Goal: Task Accomplishment & Management: Complete application form

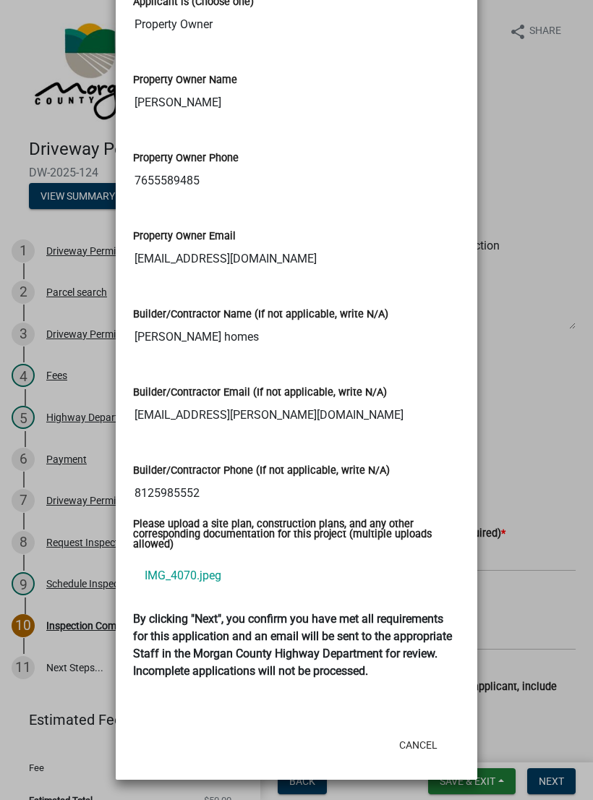
scroll to position [2202, 0]
click at [169, 559] on link "IMG_4070.jpeg" at bounding box center [296, 576] width 327 height 35
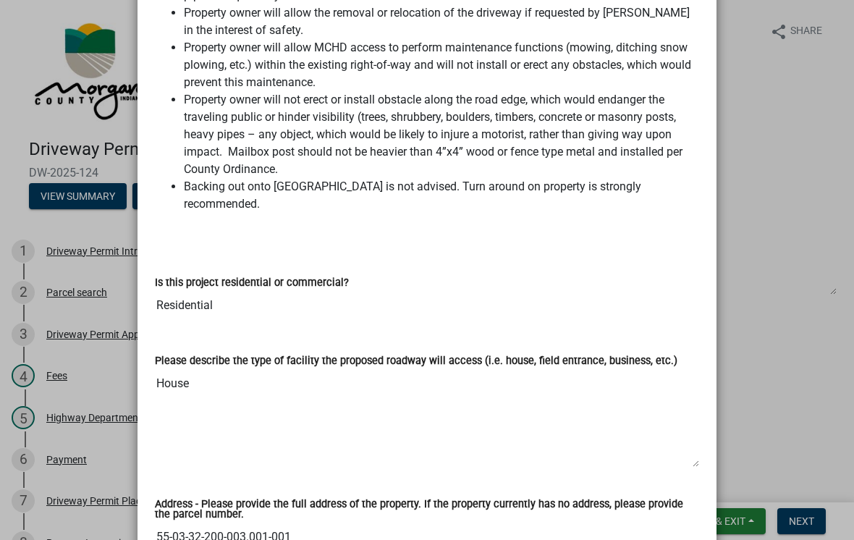
scroll to position [447, 0]
click at [593, 138] on ngb-modal-window "Summary × Printer Friendly Driveway Permit Introduction Parcel search Driveway …" at bounding box center [427, 270] width 854 height 540
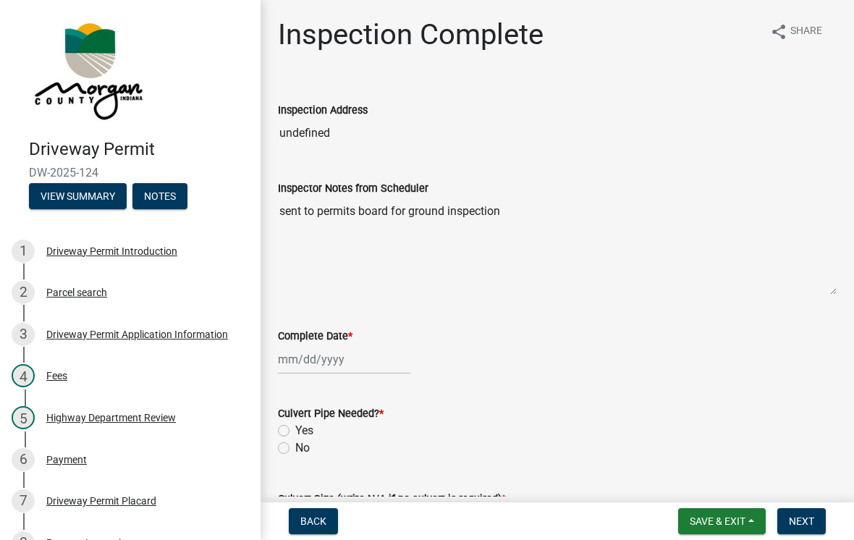
scroll to position [0, 0]
click at [71, 199] on button "View Summary" at bounding box center [78, 196] width 98 height 26
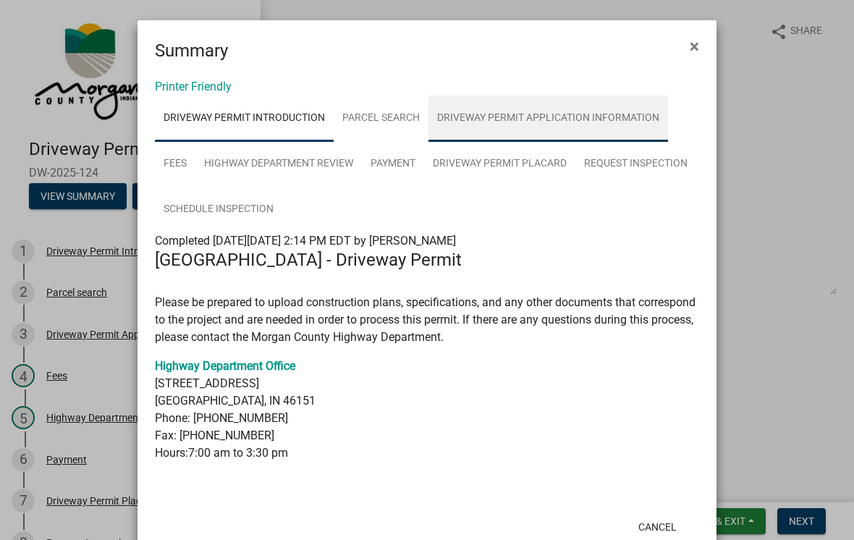
click at [545, 112] on link "Driveway Permit Application Information" at bounding box center [548, 119] width 240 height 46
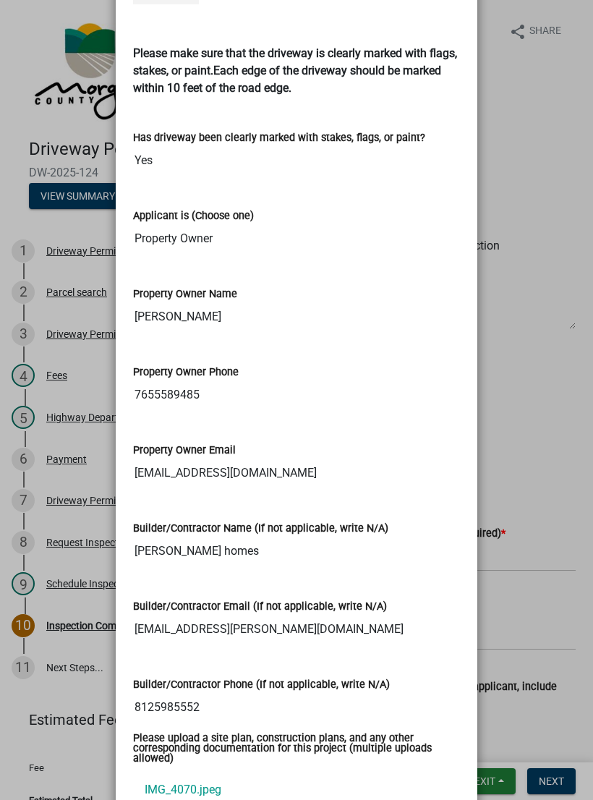
scroll to position [2051, 0]
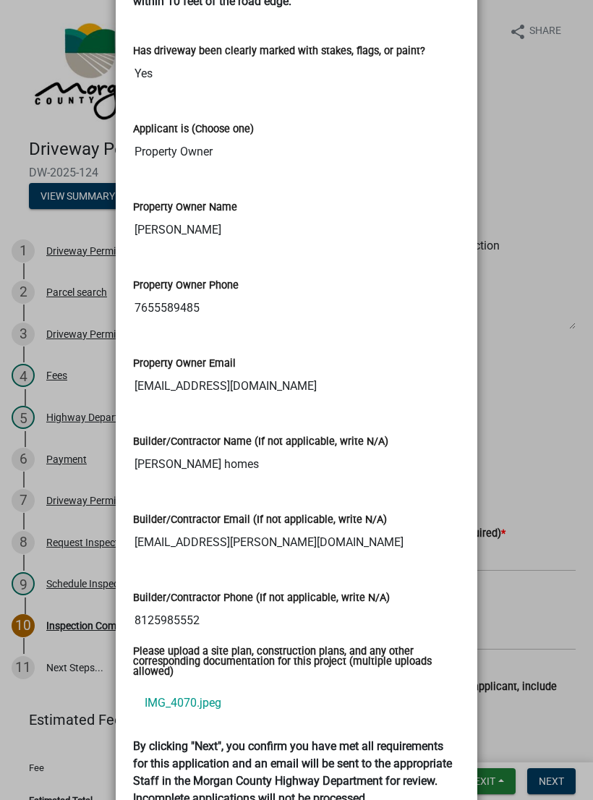
click at [546, 352] on ngb-modal-window "Summary × Printer Friendly Driveway Permit Introduction Parcel search Driveway …" at bounding box center [296, 400] width 593 height 800
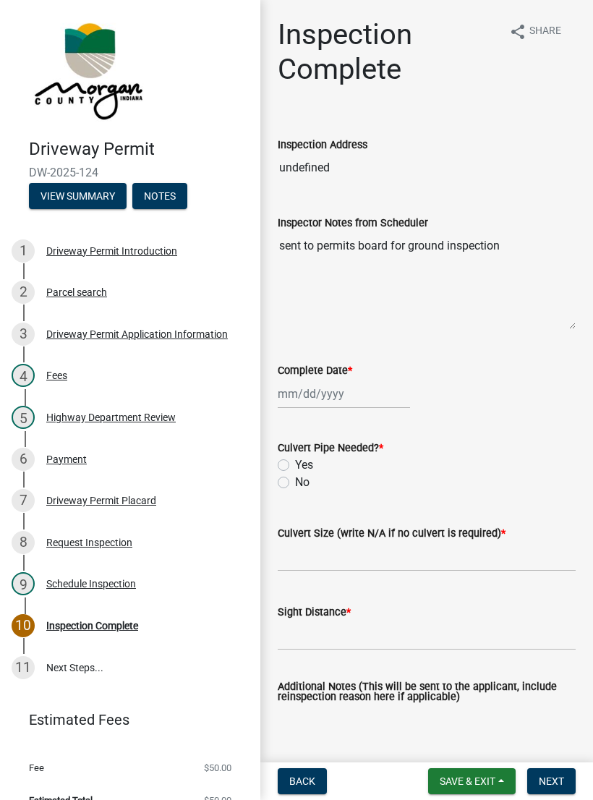
click at [523, 400] on div at bounding box center [427, 394] width 298 height 30
click at [341, 389] on div at bounding box center [344, 394] width 132 height 30
select select "9"
select select "2025"
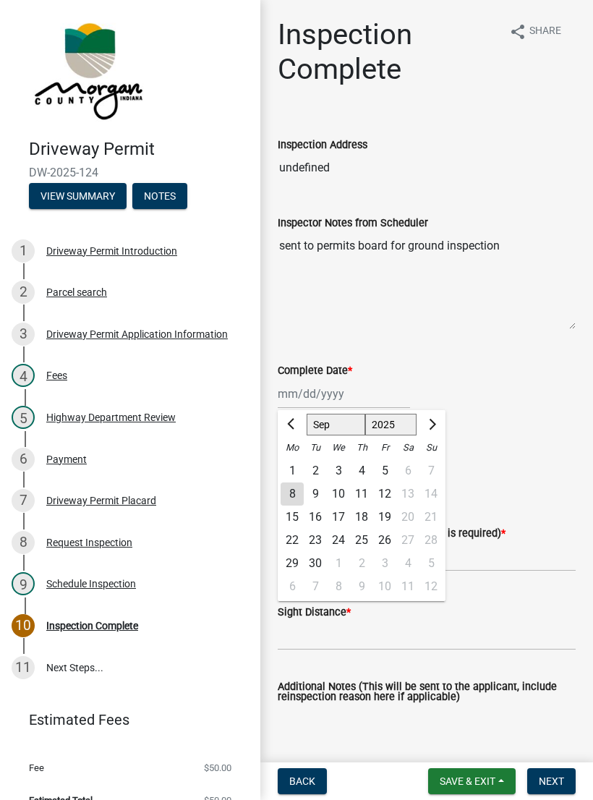
click at [292, 490] on div "8" at bounding box center [292, 494] width 23 height 23
type input "[DATE]"
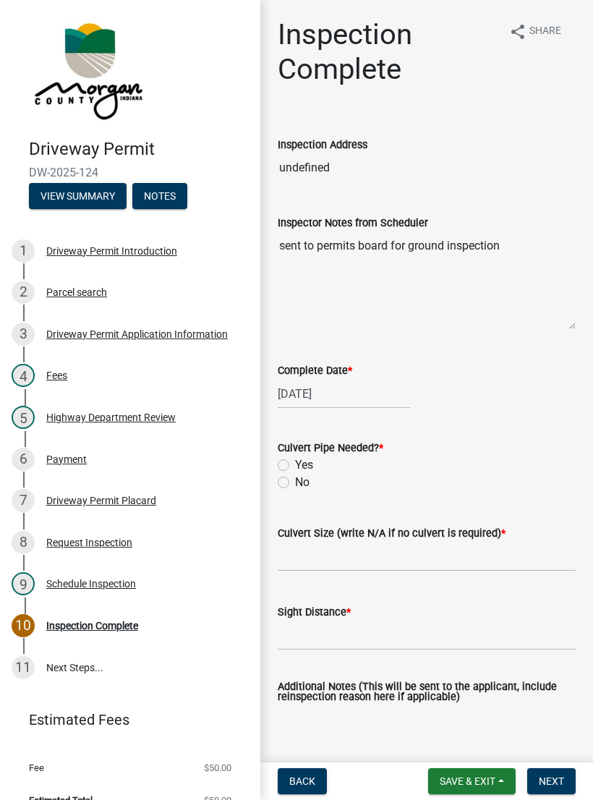
click at [292, 481] on div "No" at bounding box center [427, 482] width 298 height 17
click at [295, 486] on label "No" at bounding box center [302, 482] width 14 height 17
click at [295, 483] on input "No" at bounding box center [299, 478] width 9 height 9
radio input "true"
click at [342, 558] on input "Culvert Size (write N/A if no culvert is required) *" at bounding box center [427, 557] width 298 height 30
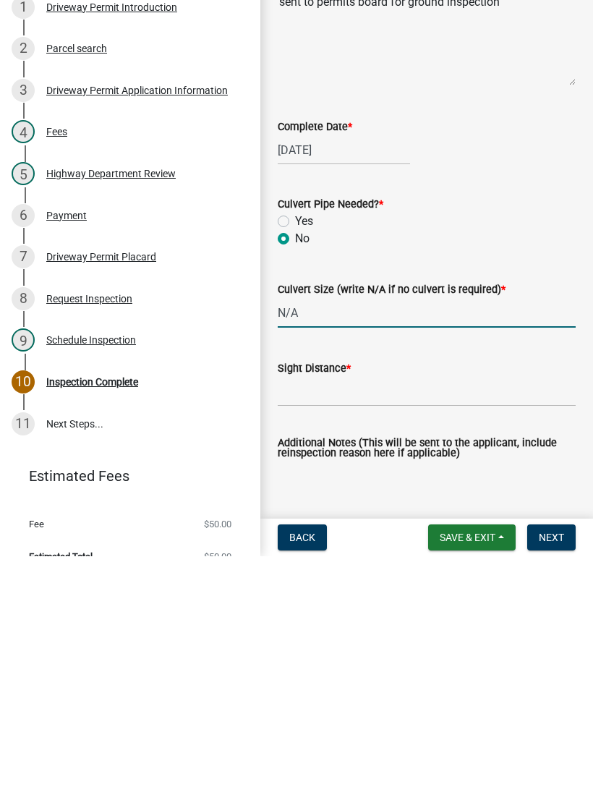
type input "N/A"
click at [420, 621] on input "Sight Distance *" at bounding box center [427, 636] width 298 height 30
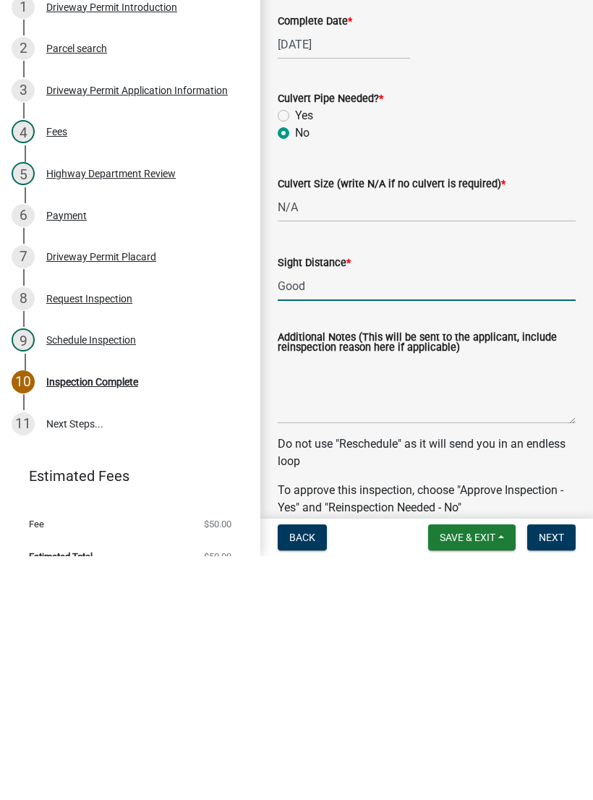
scroll to position [112, 0]
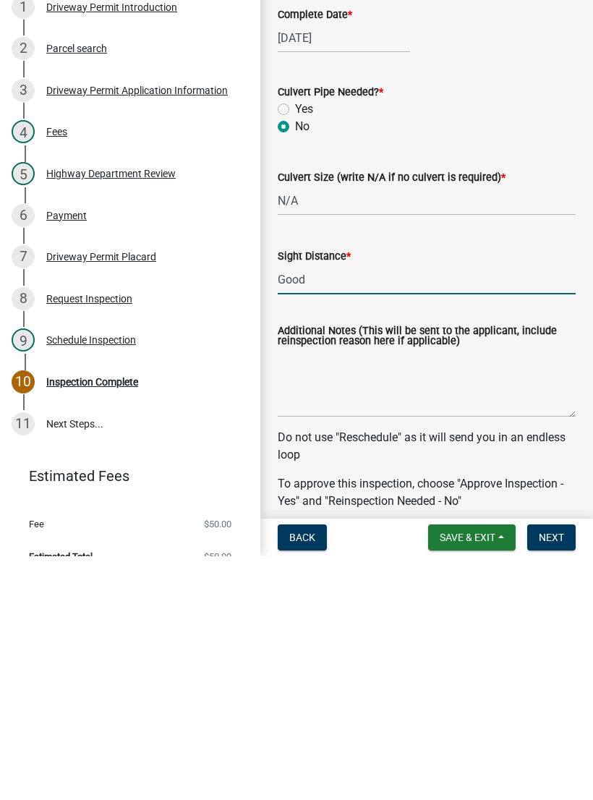
type input "Good"
click at [418, 593] on textarea "Additional Notes (This will be sent to the applicant, include reinspection reas…" at bounding box center [427, 627] width 298 height 68
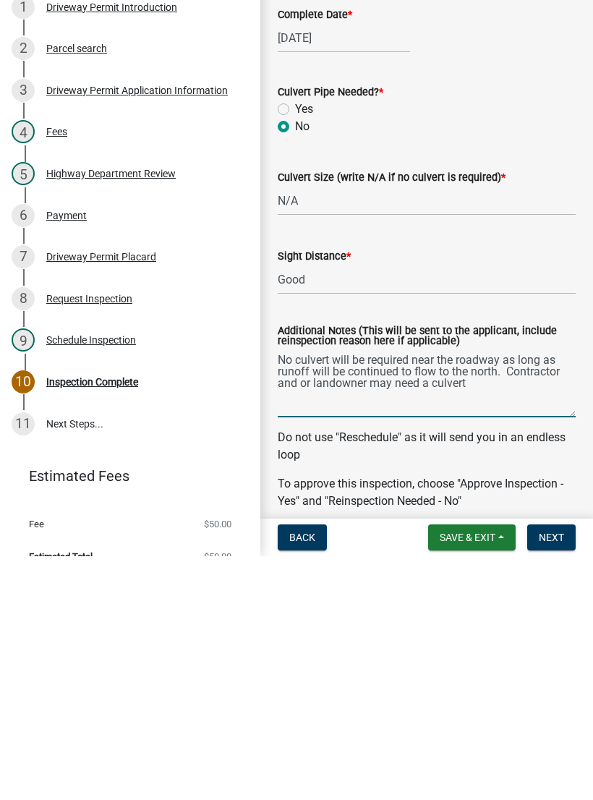
click at [392, 593] on textarea "No culvert will be required near the roadway as long as runoff will be continue…" at bounding box center [427, 627] width 298 height 68
click at [477, 593] on textarea "No culvert will be required near the roadway as long as runoff will be continue…" at bounding box center [427, 627] width 298 height 68
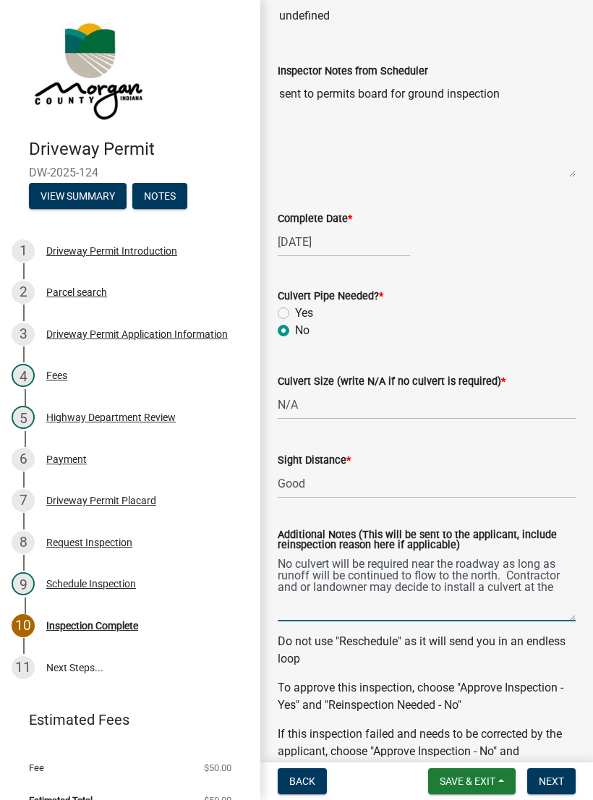
scroll to position [156, 0]
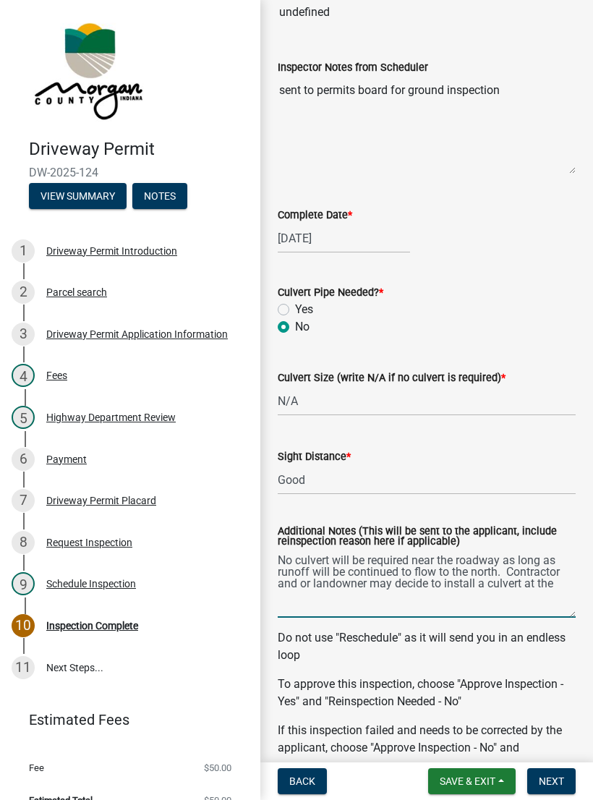
click at [565, 587] on textarea "No culvert will be required near the roadway as long as runoff will be continue…" at bounding box center [427, 584] width 298 height 68
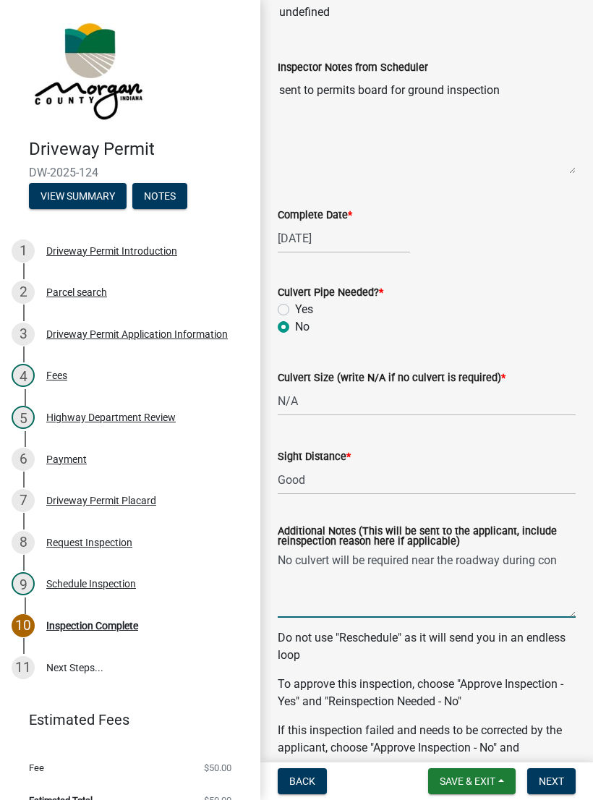
click at [563, 562] on textarea "No culvert will be required near the roadway during con" at bounding box center [427, 584] width 298 height 68
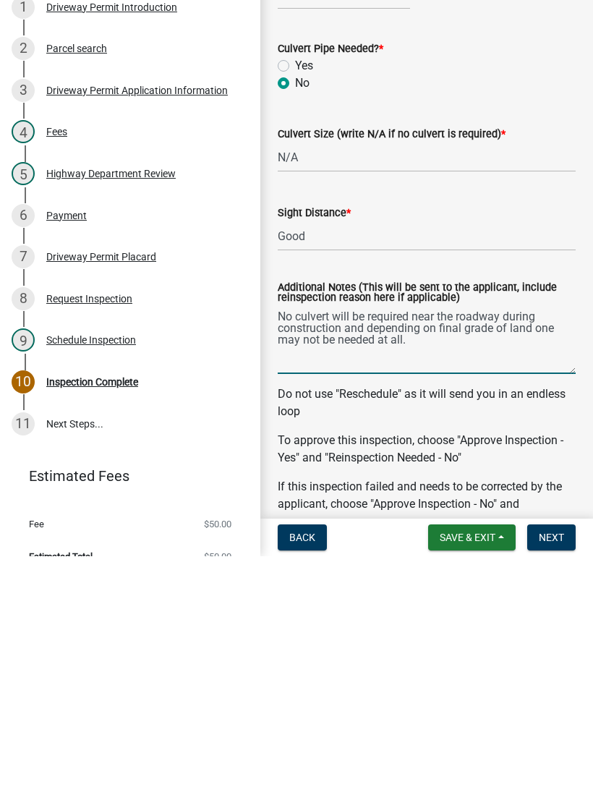
click at [504, 550] on textarea "No culvert will be required near the roadway during construction and depending …" at bounding box center [427, 584] width 298 height 68
click at [439, 550] on textarea "No culvert will be required near the roadway during construction and depending …" at bounding box center [427, 584] width 298 height 68
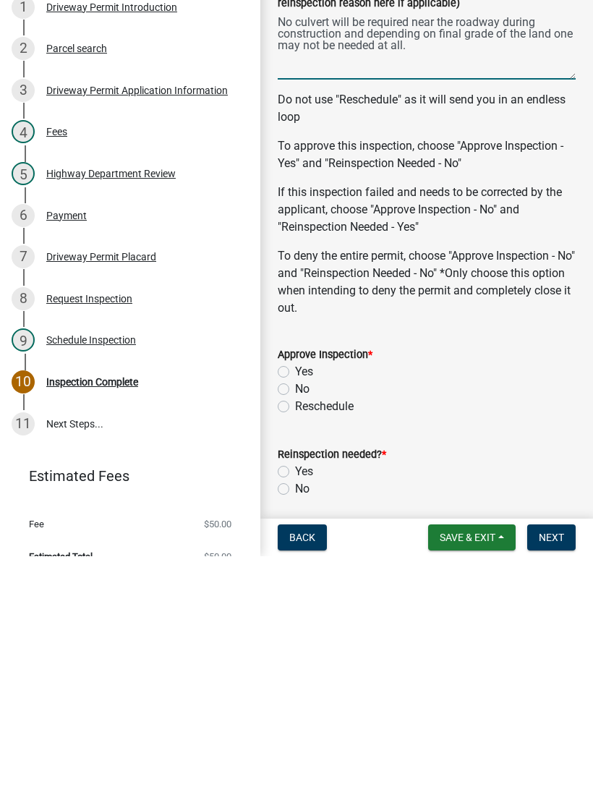
scroll to position [460, 0]
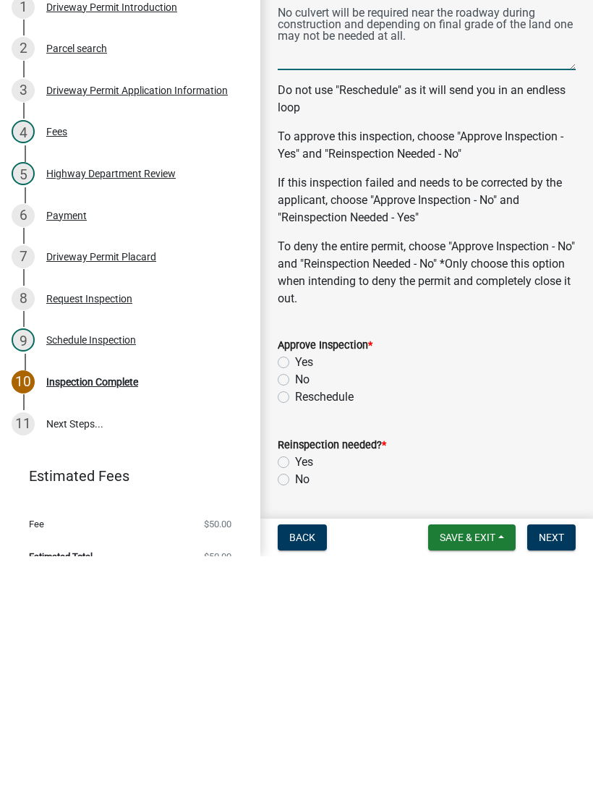
type textarea "No culvert will be required near the roadway during construction and depending …"
click at [289, 598] on div "Yes" at bounding box center [427, 606] width 298 height 17
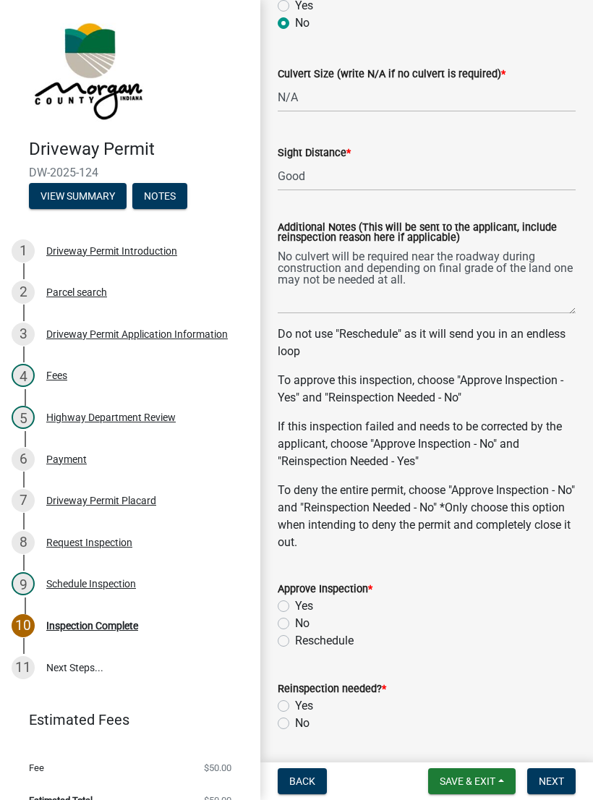
click at [295, 602] on label "Yes" at bounding box center [304, 606] width 18 height 17
click at [295, 602] on input "Yes" at bounding box center [299, 602] width 9 height 9
radio input "true"
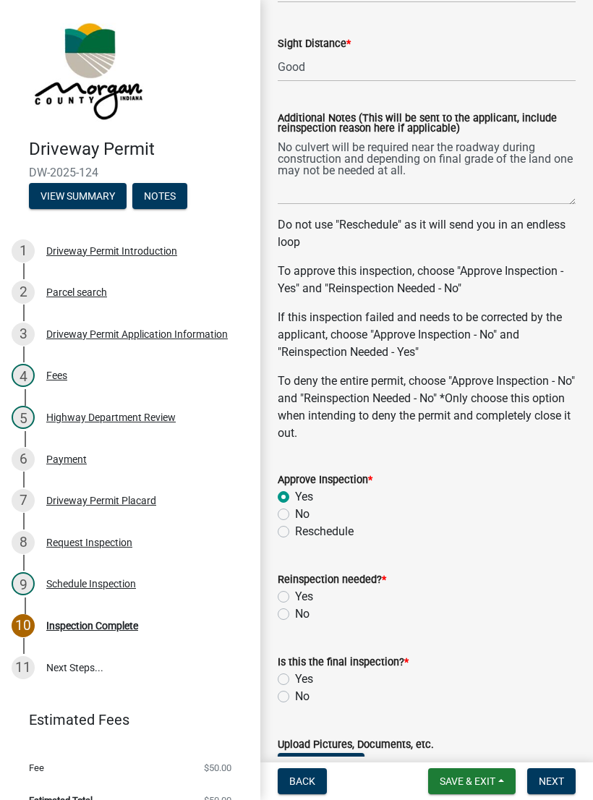
scroll to position [577, 0]
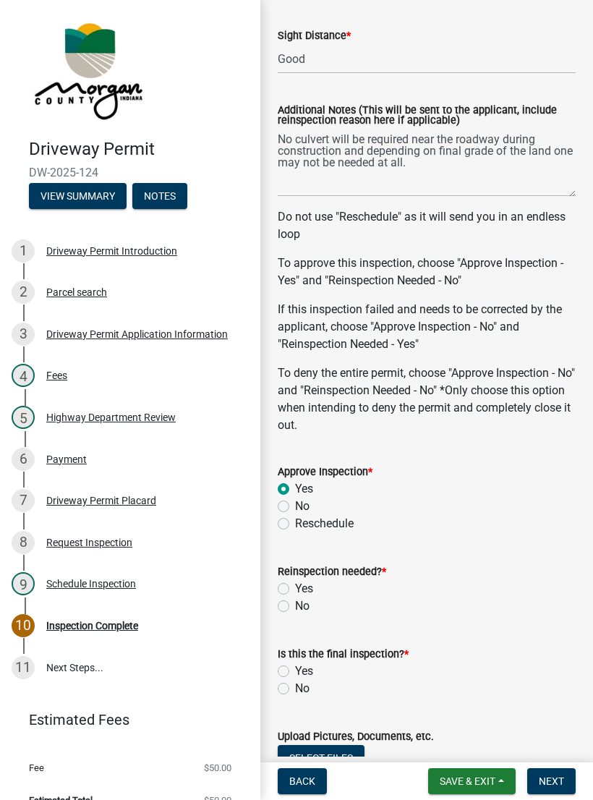
click at [295, 601] on label "No" at bounding box center [302, 606] width 14 height 17
click at [295, 601] on input "No" at bounding box center [299, 602] width 9 height 9
radio input "true"
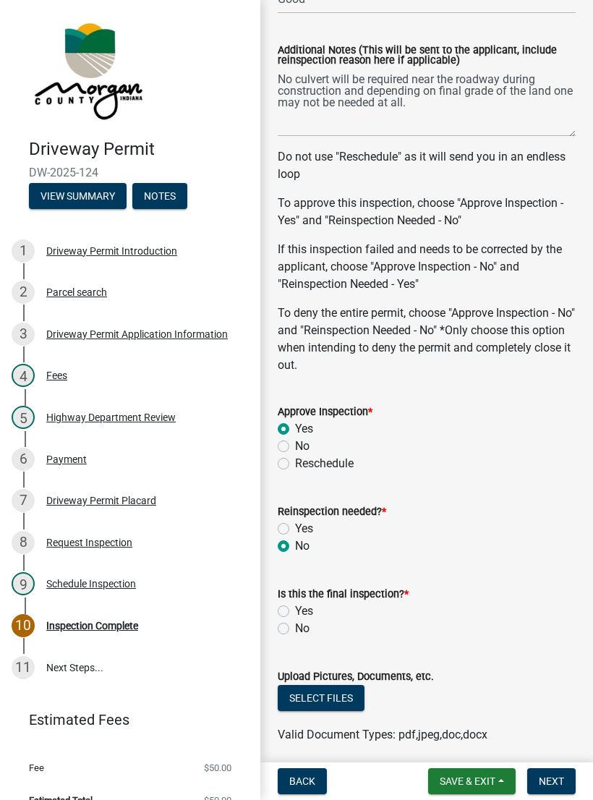
scroll to position [647, 0]
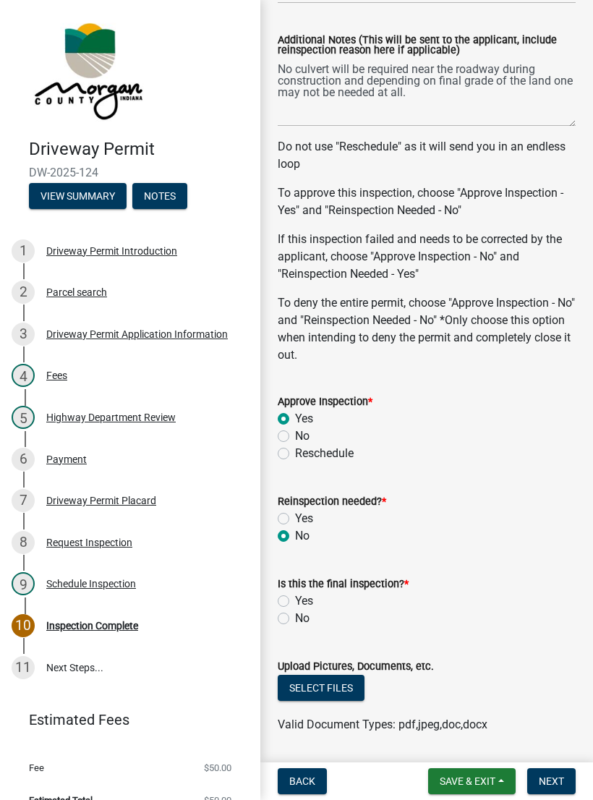
click at [295, 622] on label "No" at bounding box center [302, 618] width 14 height 17
click at [295, 619] on input "No" at bounding box center [299, 614] width 9 height 9
radio input "true"
click at [331, 688] on button "Select files" at bounding box center [321, 688] width 87 height 26
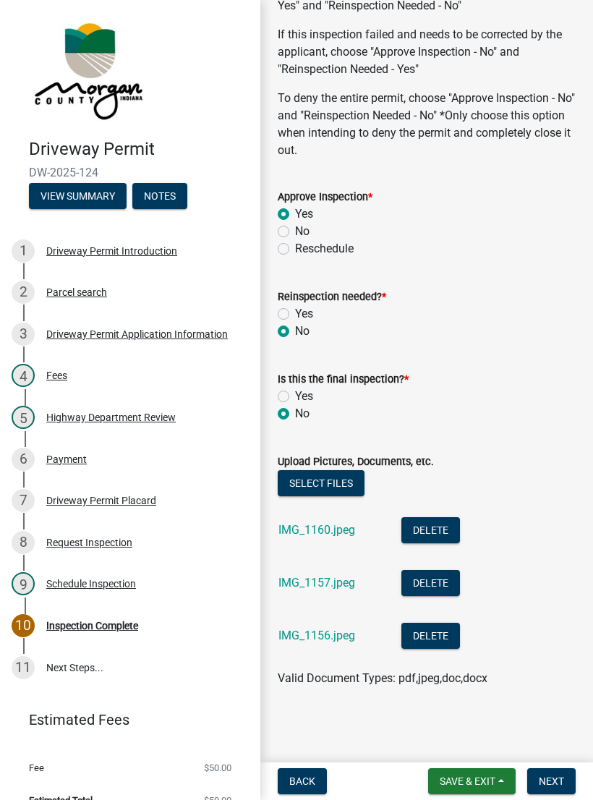
scroll to position [853, 0]
click at [329, 486] on button "Select files" at bounding box center [321, 483] width 87 height 26
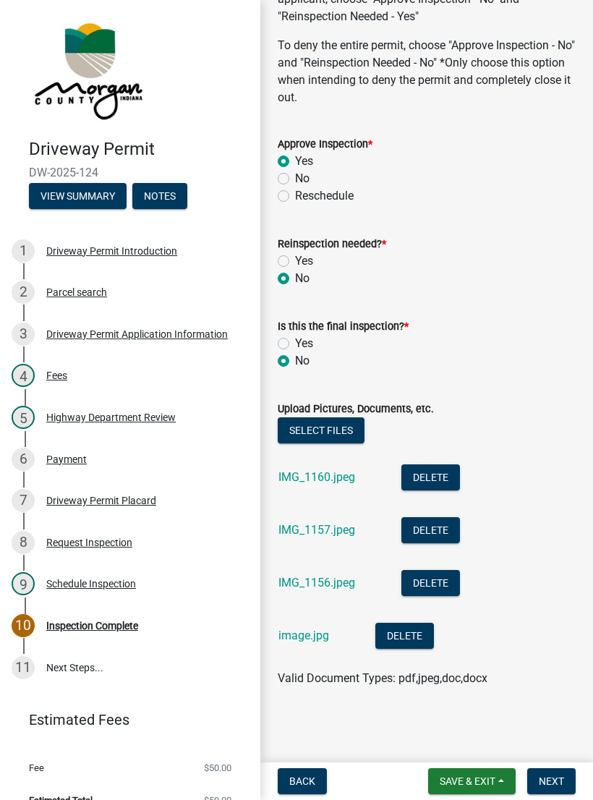
scroll to position [905, 0]
click at [557, 773] on button "Next" at bounding box center [552, 782] width 48 height 26
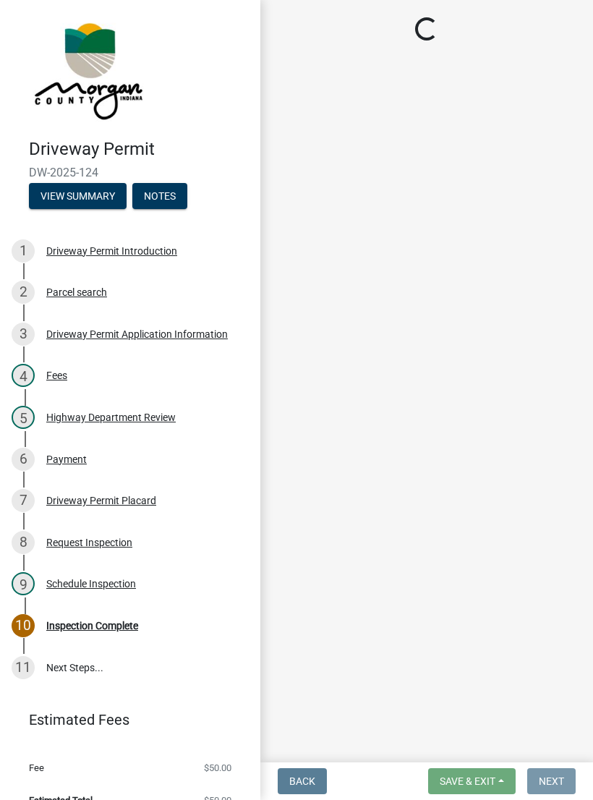
scroll to position [0, 0]
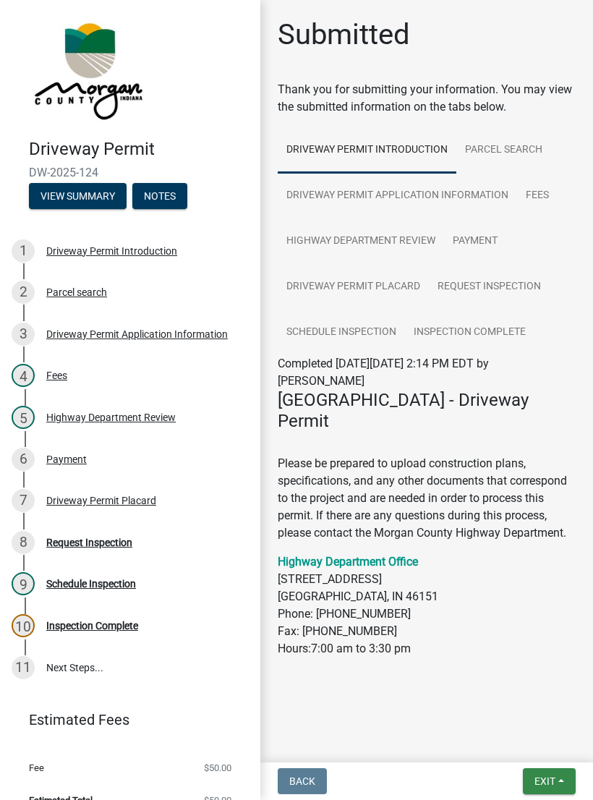
click at [552, 777] on span "Exit" at bounding box center [545, 782] width 21 height 12
click at [529, 727] on button "Save & Exit" at bounding box center [519, 744] width 116 height 35
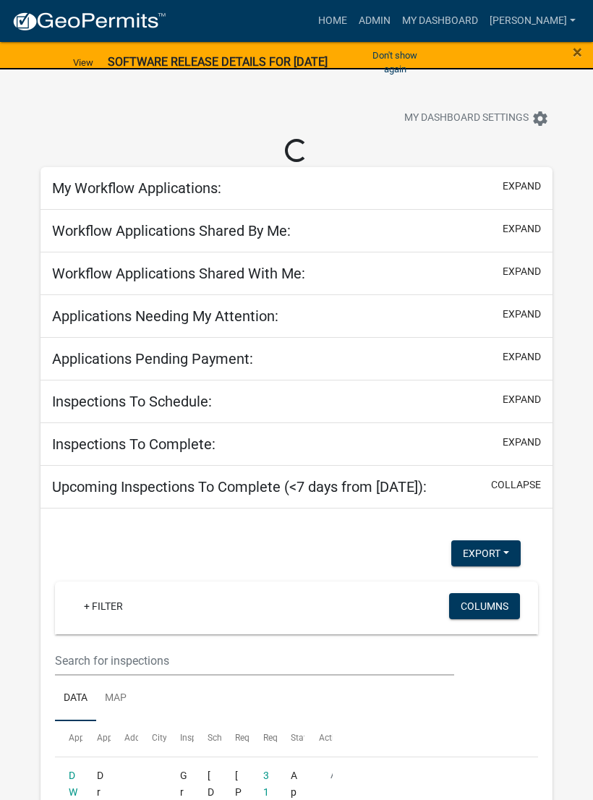
select select "3: 100"
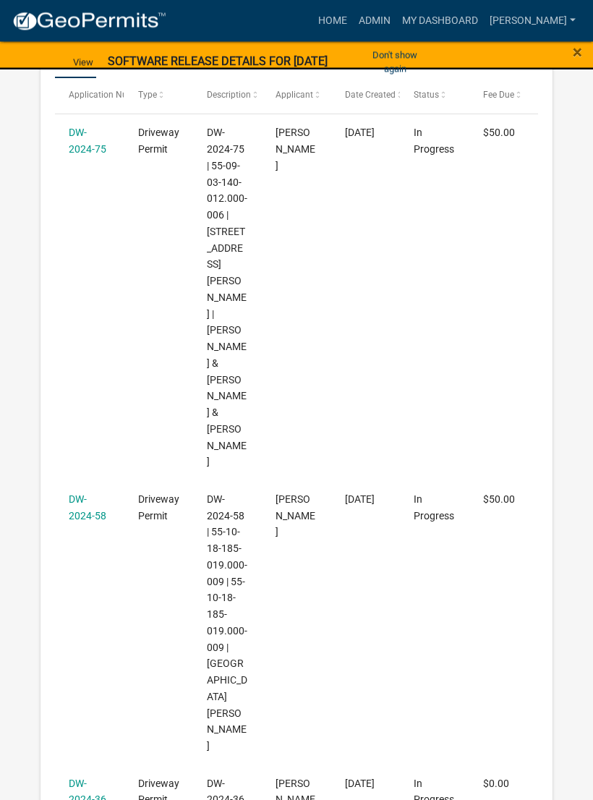
scroll to position [462, 0]
